Goal: Register for event/course

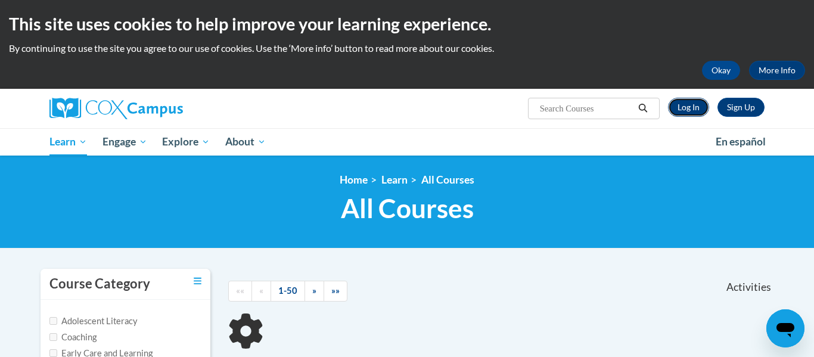
click at [685, 103] on link "Log In" at bounding box center [688, 107] width 41 height 19
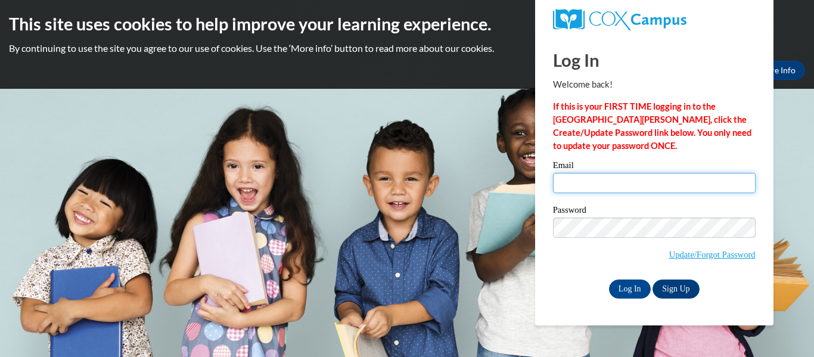
type input "kburbrink4@ivytech.edu"
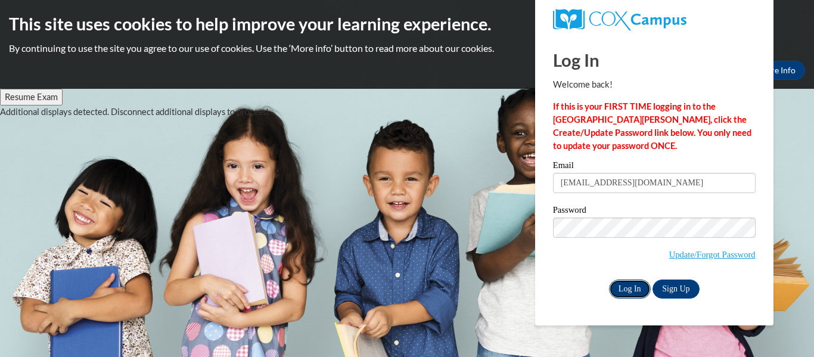
click at [636, 289] on input "Log In" at bounding box center [630, 289] width 42 height 19
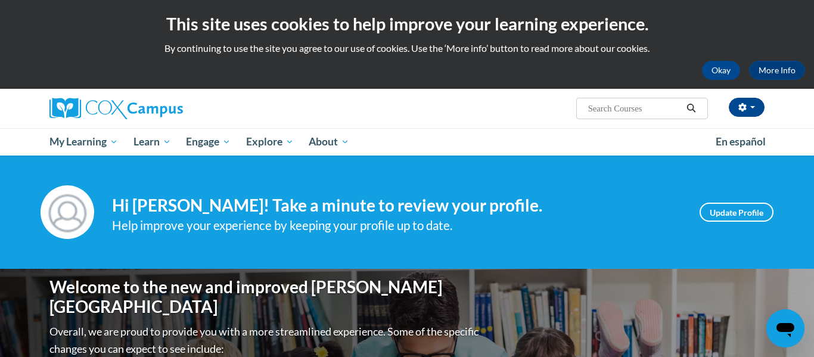
click at [653, 103] on input "Search..." at bounding box center [634, 108] width 95 height 14
type input "systematic and explicit phonics"
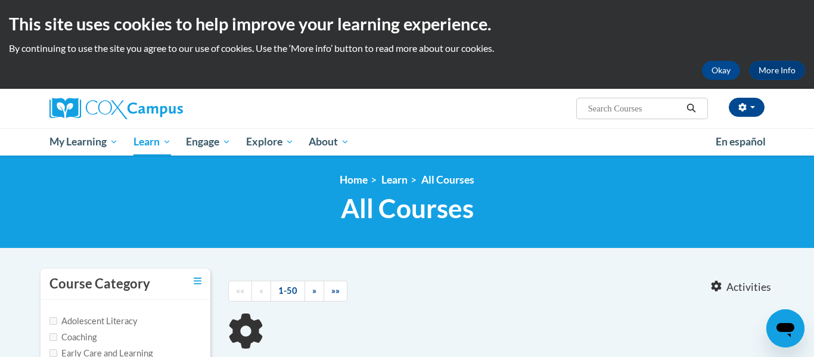
type input "systematic and explicit phonics"
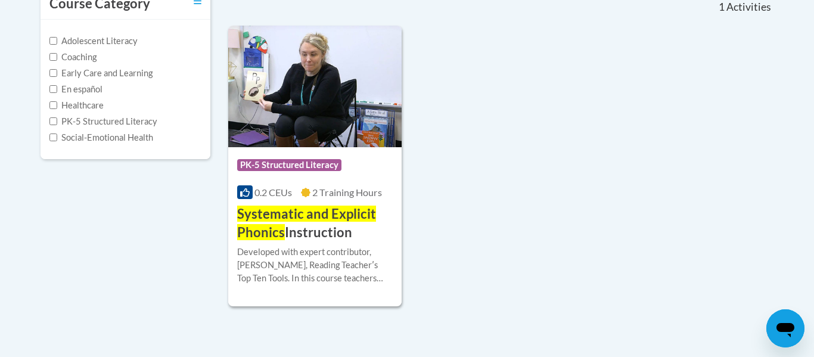
scroll to position [360, 0]
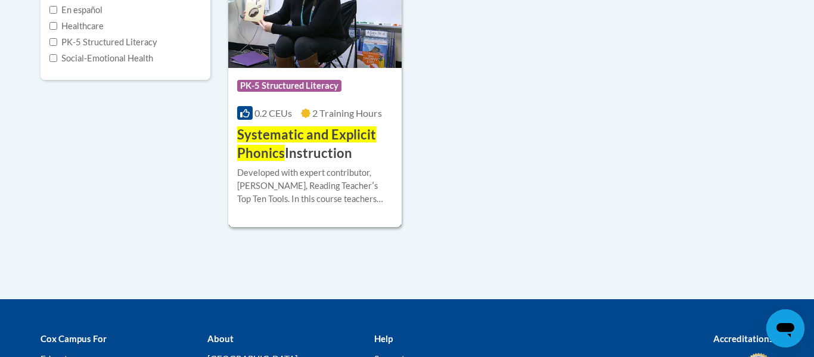
click at [262, 141] on span "Systematic and Explicit Phonics" at bounding box center [306, 143] width 139 height 35
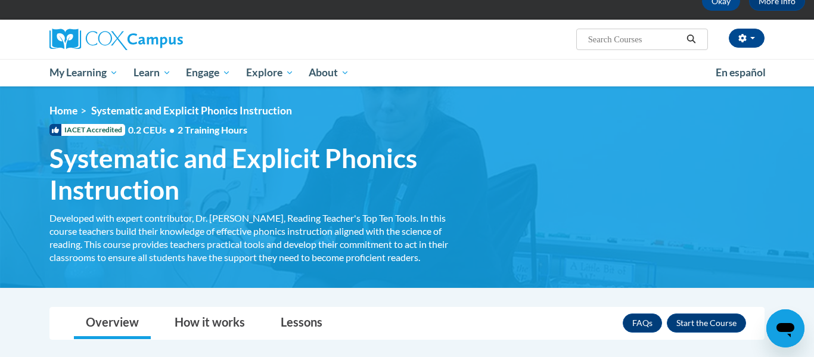
scroll to position [153, 0]
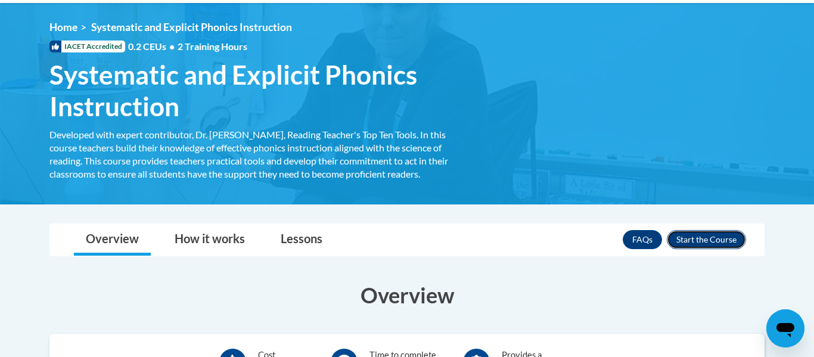
click at [712, 240] on button "Enroll" at bounding box center [706, 239] width 79 height 19
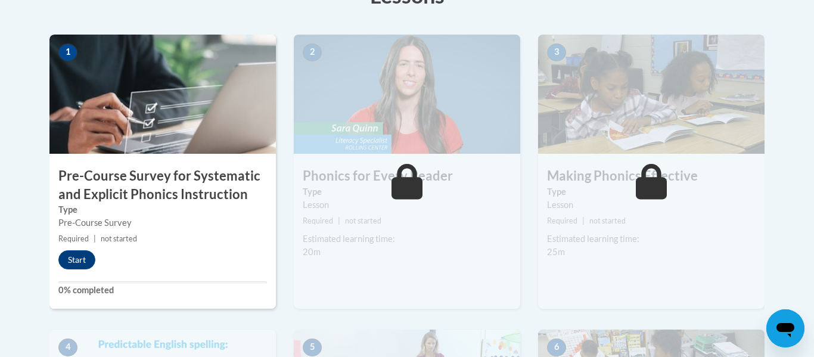
scroll to position [361, 0]
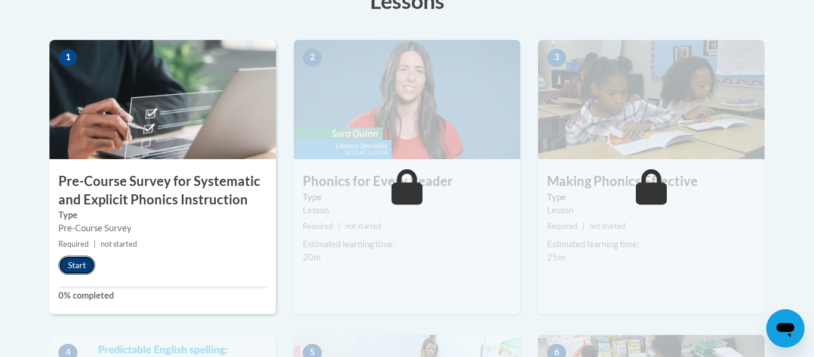
click at [94, 267] on button "Start" at bounding box center [76, 265] width 37 height 19
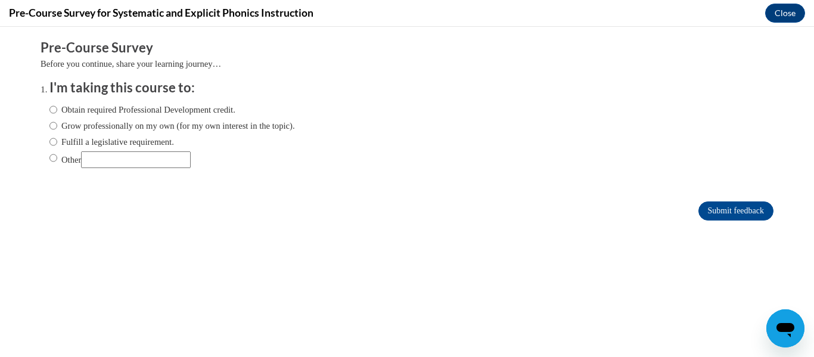
scroll to position [0, 0]
click at [97, 113] on label "Obtain required Professional Development credit." at bounding box center [142, 109] width 186 height 13
click at [57, 113] on input "Obtain required Professional Development credit." at bounding box center [53, 109] width 8 height 13
radio input "true"
click at [715, 211] on input "Submit feedback" at bounding box center [736, 211] width 75 height 19
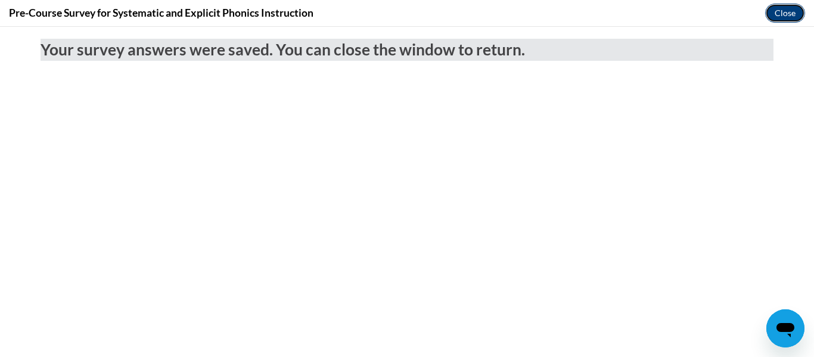
click at [777, 8] on button "Close" at bounding box center [786, 13] width 40 height 19
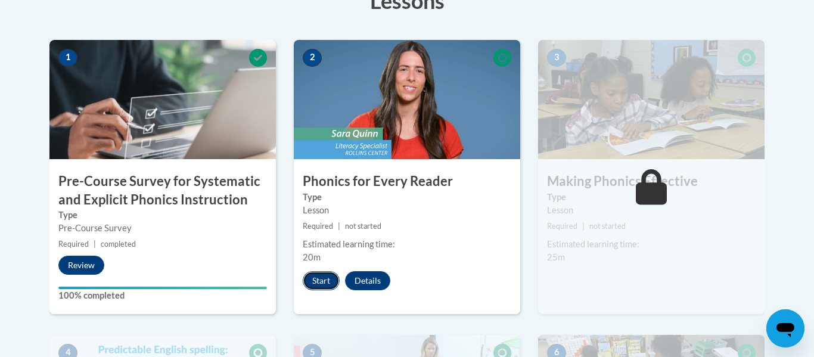
click at [314, 281] on button "Start" at bounding box center [321, 280] width 37 height 19
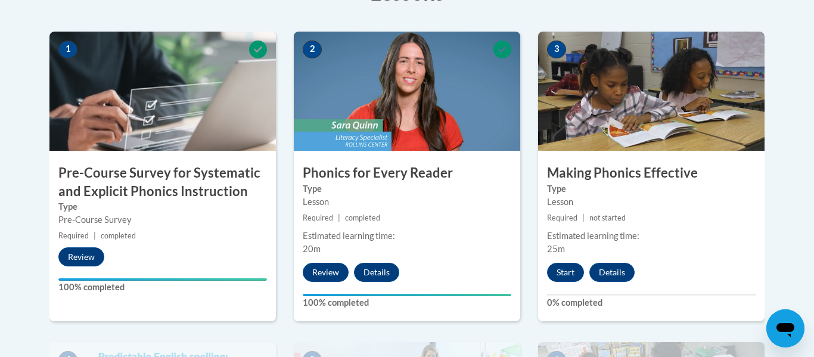
scroll to position [363, 0]
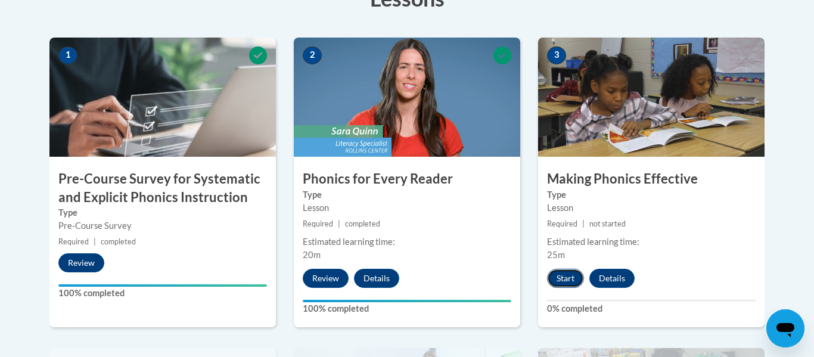
click at [559, 273] on button "Start" at bounding box center [565, 278] width 37 height 19
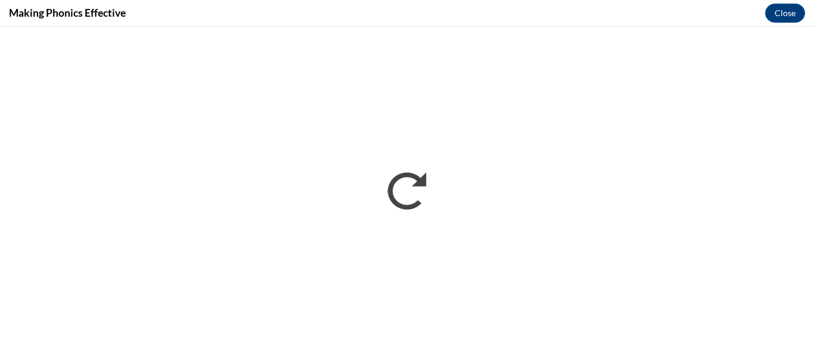
scroll to position [0, 0]
